Goal: Navigation & Orientation: Find specific page/section

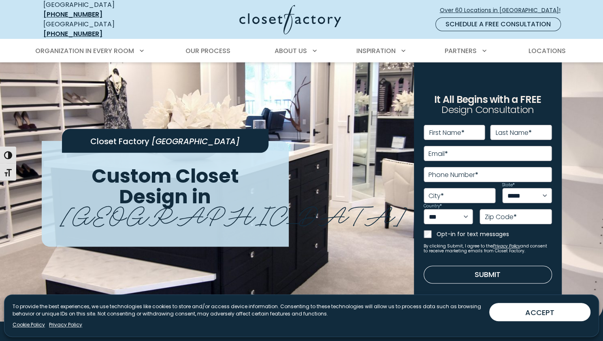
click at [220, 195] on span "Pittsburgh" at bounding box center [233, 213] width 346 height 37
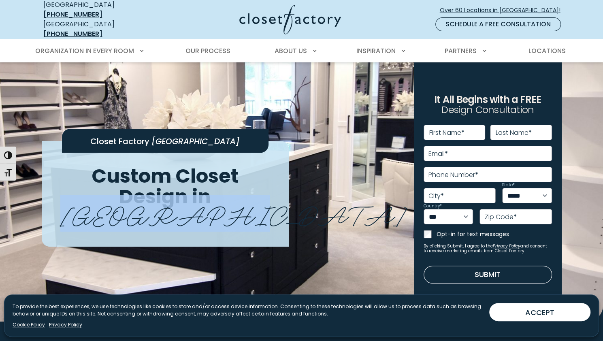
click at [220, 195] on span "Pittsburgh" at bounding box center [233, 213] width 346 height 37
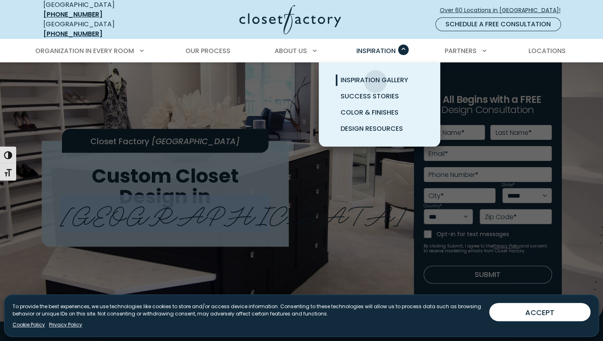
click at [375, 75] on span "Inspiration Gallery" at bounding box center [374, 79] width 68 height 9
